Goal: Task Accomplishment & Management: Use online tool/utility

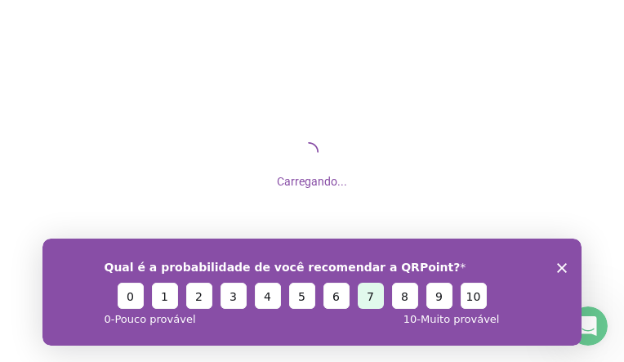
click at [368, 301] on button "7" at bounding box center [371, 295] width 26 height 26
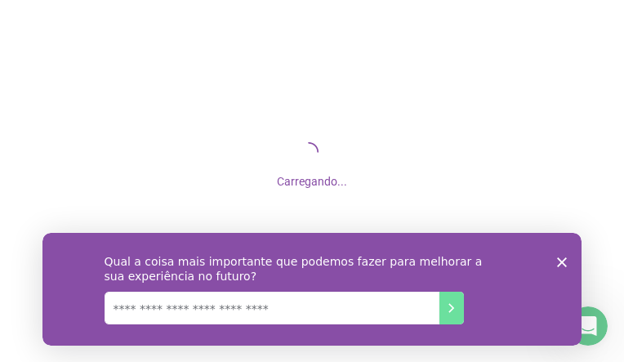
click at [281, 304] on textarea "Nós lemos todas as respostas!" at bounding box center [272, 307] width 335 height 33
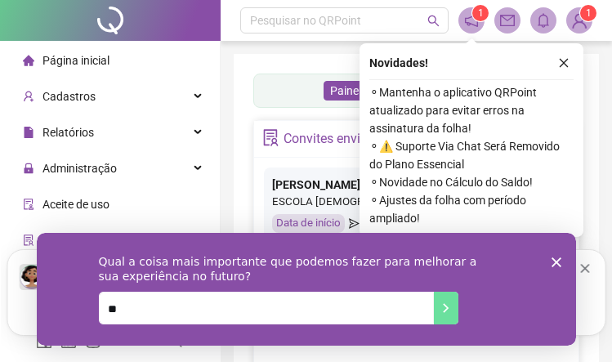
type textarea "*"
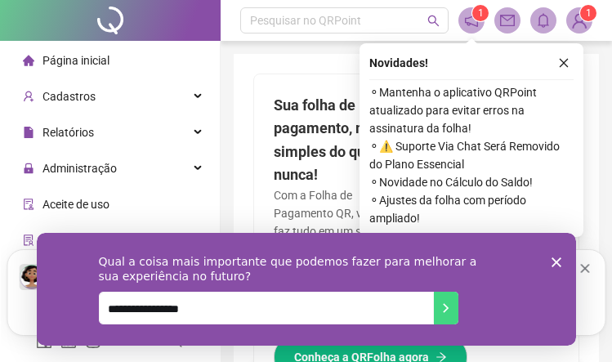
type textarea "**********"
click at [447, 300] on button "Envie sua resposta" at bounding box center [445, 307] width 25 height 33
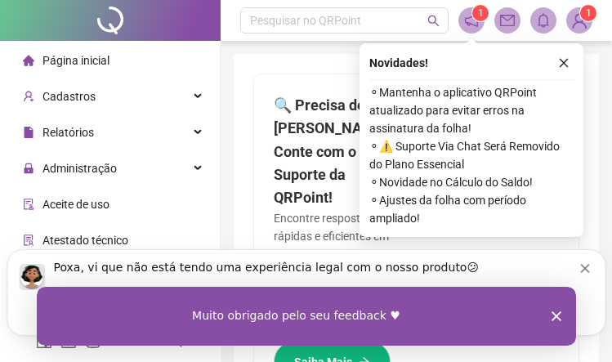
click at [558, 313] on polygon "Encerrar pesquisa" at bounding box center [556, 316] width 10 height 10
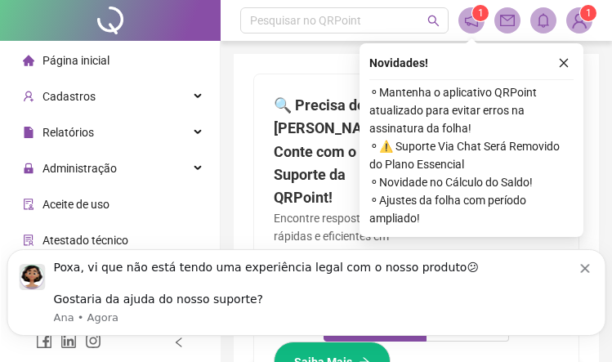
click at [589, 265] on icon "Dismiss notification" at bounding box center [584, 268] width 9 height 9
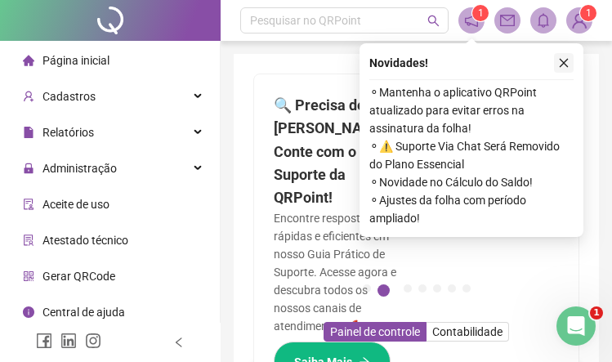
click at [568, 62] on icon "close" at bounding box center [563, 62] width 11 height 11
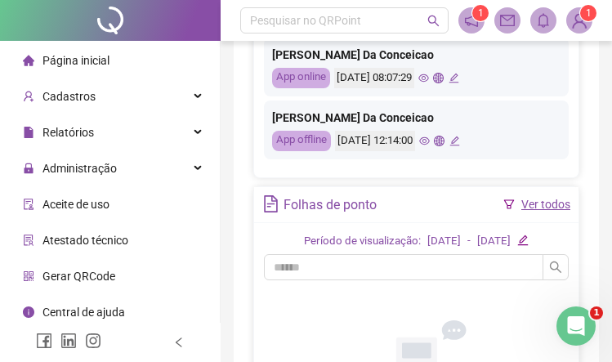
scroll to position [1389, 0]
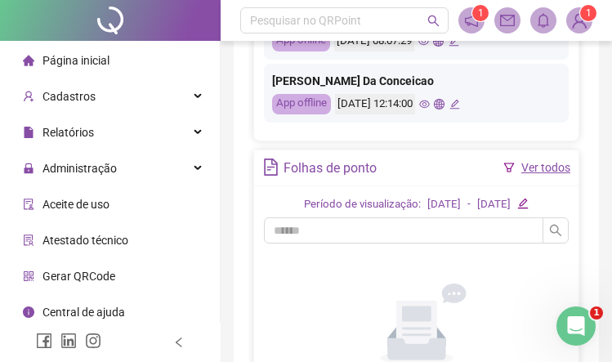
click at [548, 167] on link "Ver todos" at bounding box center [545, 167] width 49 height 13
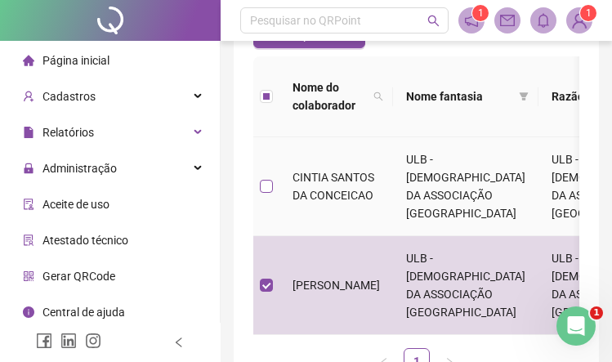
click at [265, 187] on label at bounding box center [266, 186] width 13 height 18
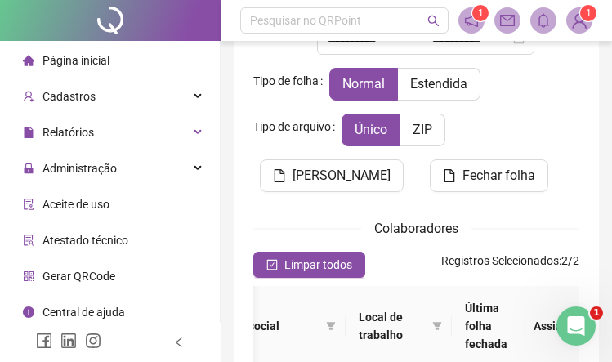
scroll to position [128, 0]
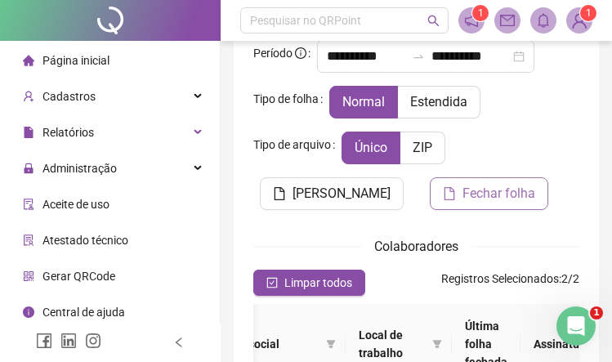
click at [465, 195] on span "Fechar folha" at bounding box center [498, 194] width 73 height 20
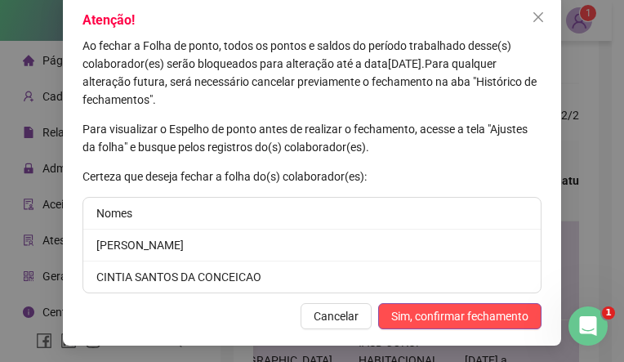
scroll to position [97, 0]
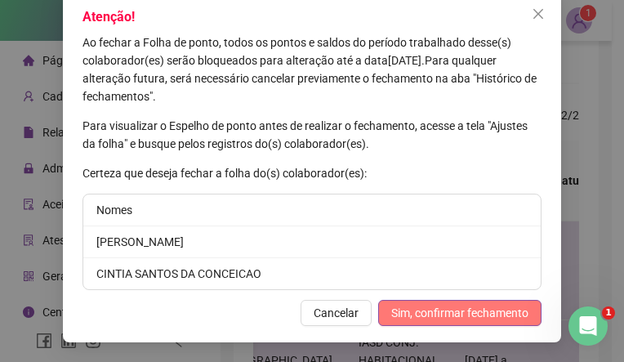
click at [447, 322] on button "Sim, confirmar fechamento" at bounding box center [459, 313] width 163 height 26
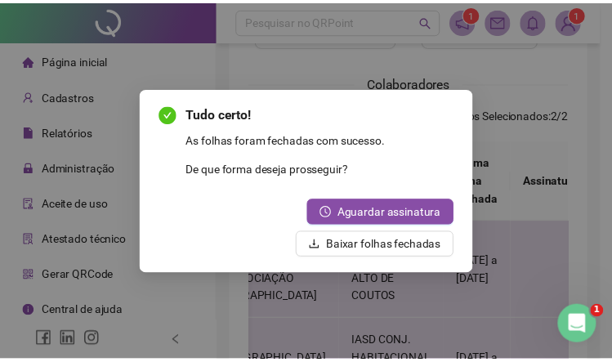
scroll to position [24, 0]
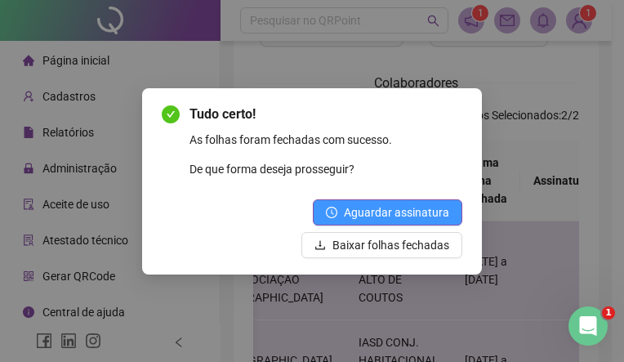
click at [413, 213] on span "Aguardar assinatura" at bounding box center [396, 212] width 105 height 18
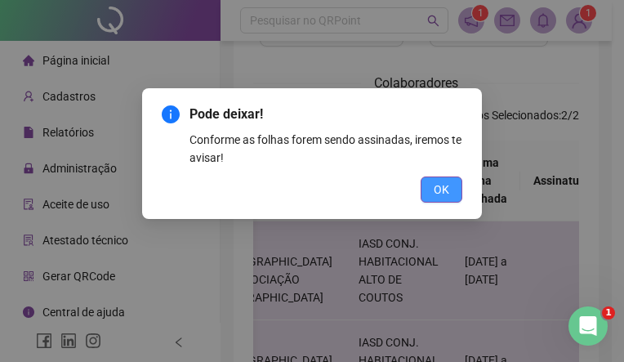
click at [445, 194] on span "OK" at bounding box center [442, 190] width 16 height 18
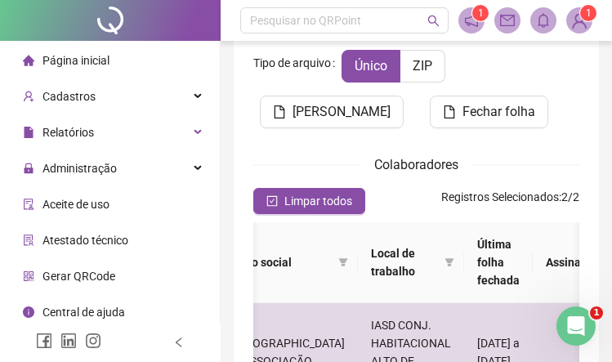
scroll to position [128, 0]
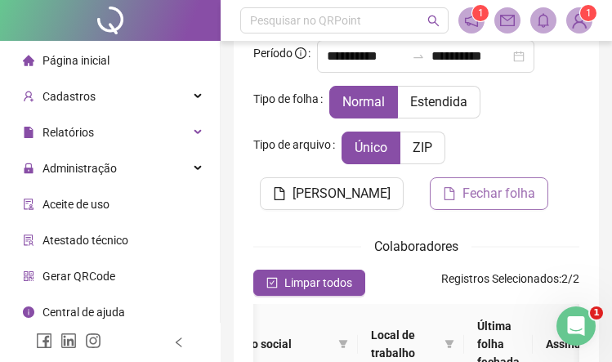
click at [491, 192] on span "Fechar folha" at bounding box center [498, 194] width 73 height 20
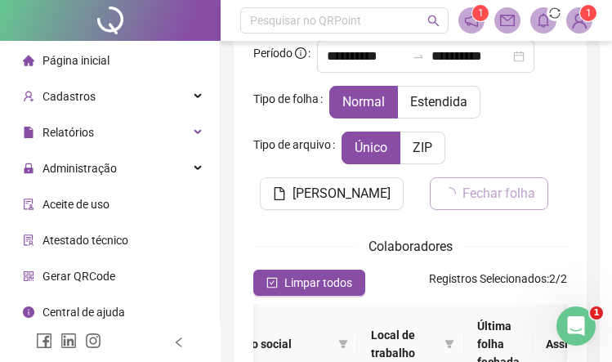
scroll to position [292, 0]
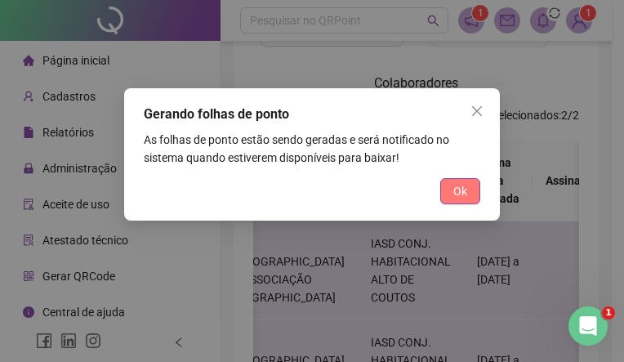
click at [466, 194] on span "Ok" at bounding box center [460, 191] width 14 height 18
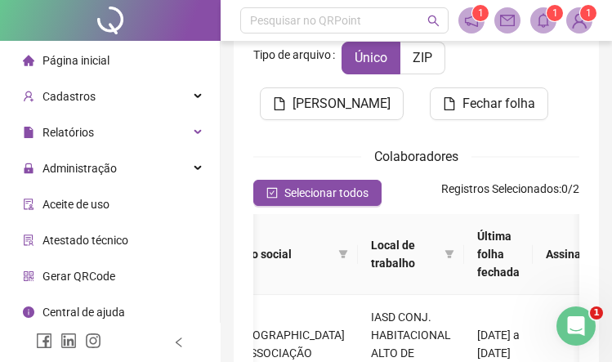
scroll to position [212, 0]
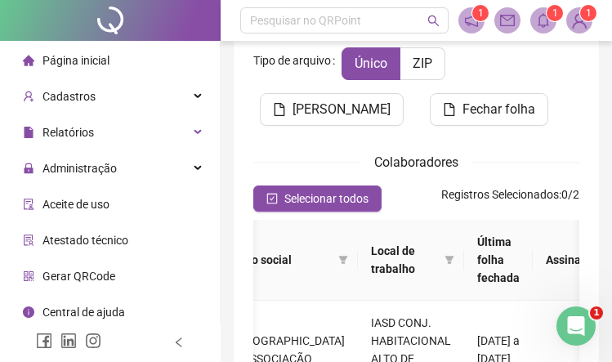
click at [546, 25] on icon "bell" at bounding box center [542, 20] width 11 height 15
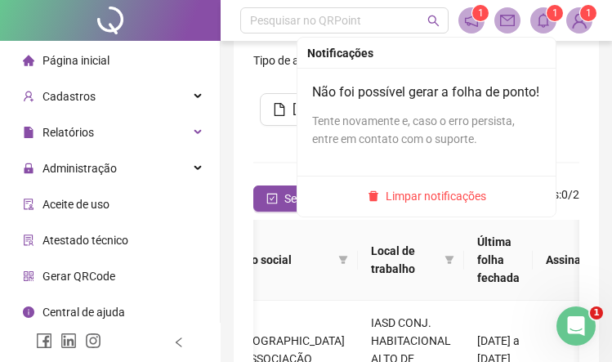
click at [547, 25] on icon "bell" at bounding box center [542, 20] width 11 height 15
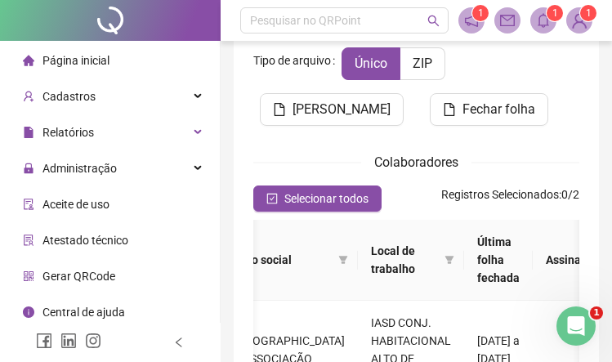
click at [470, 20] on icon "notification" at bounding box center [471, 20] width 15 height 15
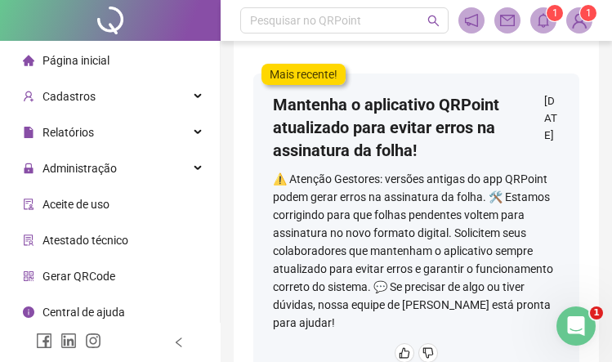
scroll to position [207, 0]
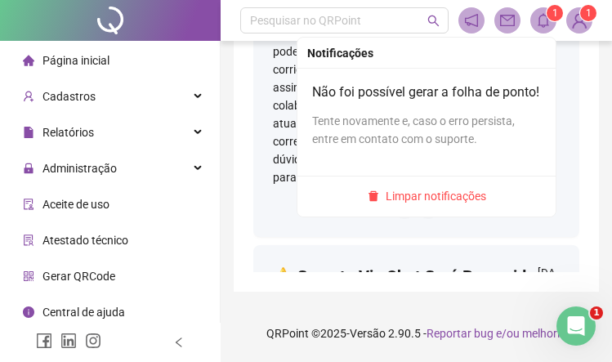
click at [553, 28] on span at bounding box center [543, 20] width 26 height 26
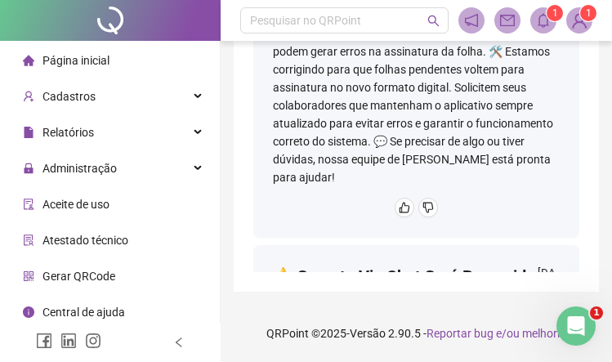
click at [578, 17] on img at bounding box center [579, 20] width 25 height 25
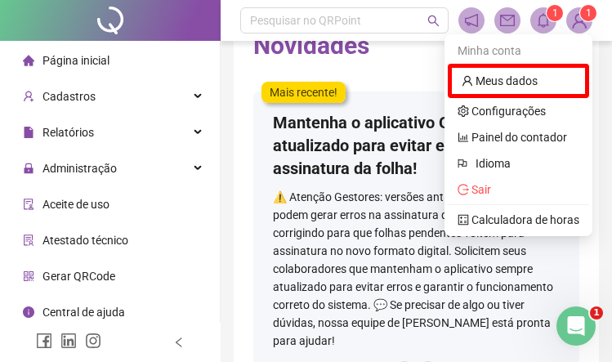
scroll to position [0, 0]
